Goal: Task Accomplishment & Management: Manage account settings

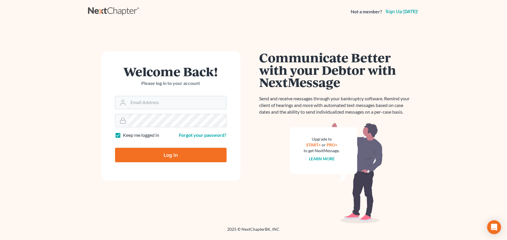
type input "[PERSON_NAME][EMAIL_ADDRESS][DOMAIN_NAME]"
click at [172, 155] on input "Log In" at bounding box center [170, 155] width 111 height 15
type input "Thinking..."
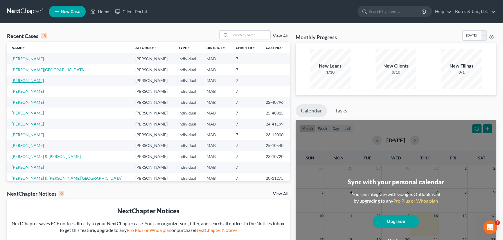
click at [37, 79] on link "[PERSON_NAME]" at bounding box center [28, 80] width 32 height 5
select select "4"
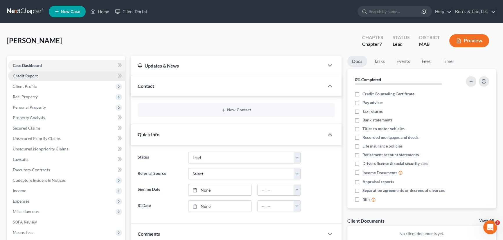
click at [52, 77] on link "Credit Report" at bounding box center [66, 76] width 117 height 10
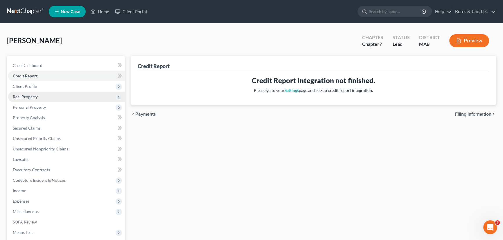
click at [35, 96] on span "Real Property" at bounding box center [25, 96] width 25 height 5
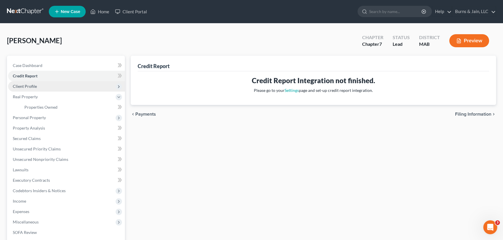
click at [38, 87] on span "Client Profile" at bounding box center [66, 86] width 117 height 10
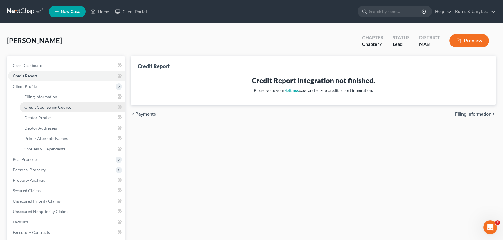
click at [47, 102] on link "Credit Counseling Course" at bounding box center [72, 107] width 105 height 10
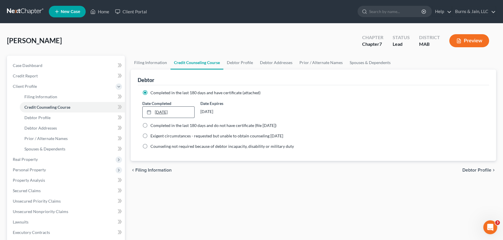
click at [178, 109] on link "1/26/2025" at bounding box center [169, 112] width 52 height 11
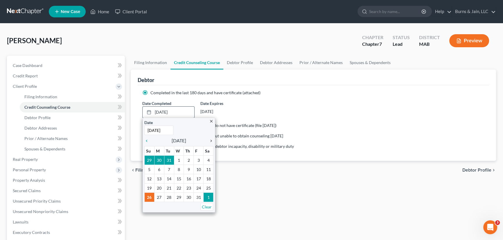
click at [209, 142] on icon "chevron_right" at bounding box center [210, 141] width 8 height 5
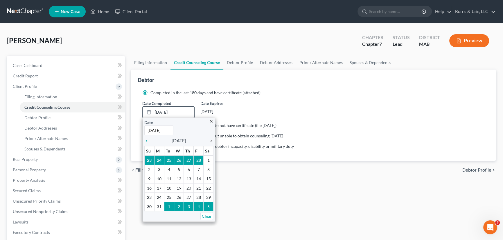
click at [209, 142] on icon "chevron_right" at bounding box center [210, 141] width 8 height 5
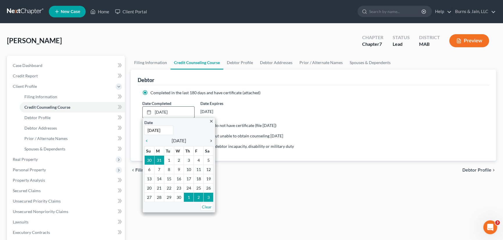
click at [209, 142] on icon "chevron_right" at bounding box center [210, 141] width 8 height 5
